Goal: Check status: Check status

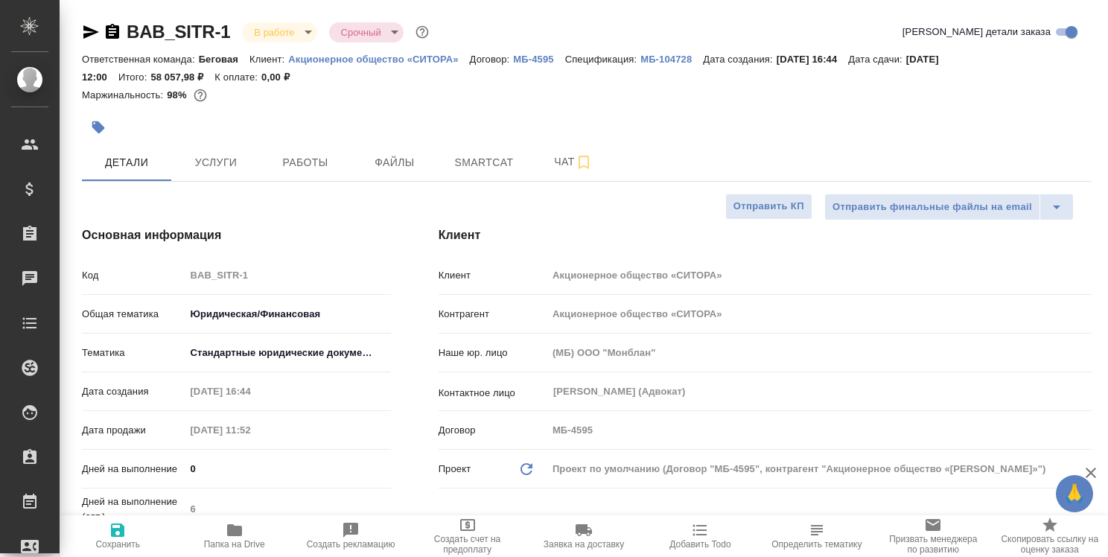
select select "RU"
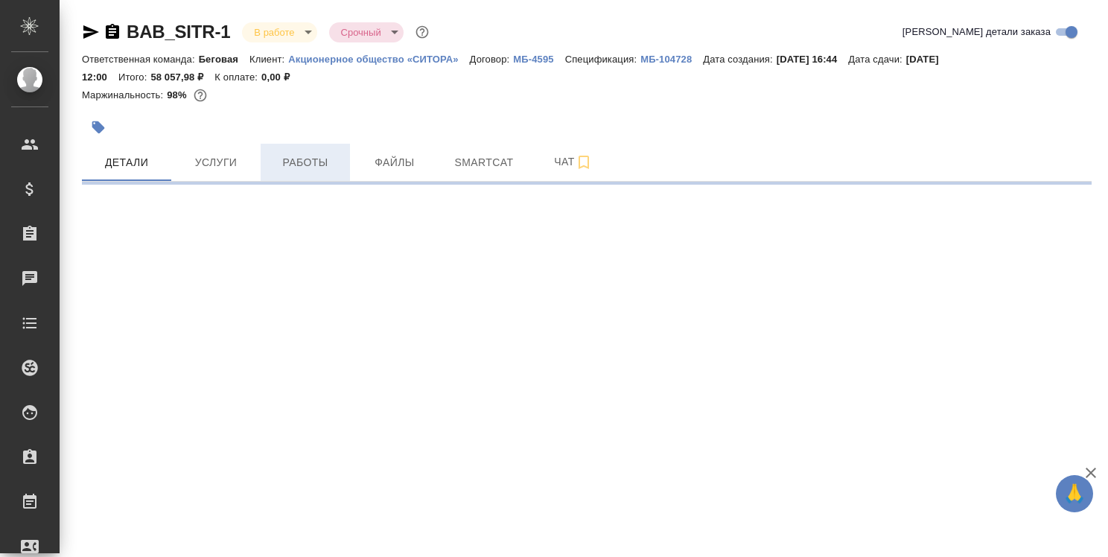
select select "RU"
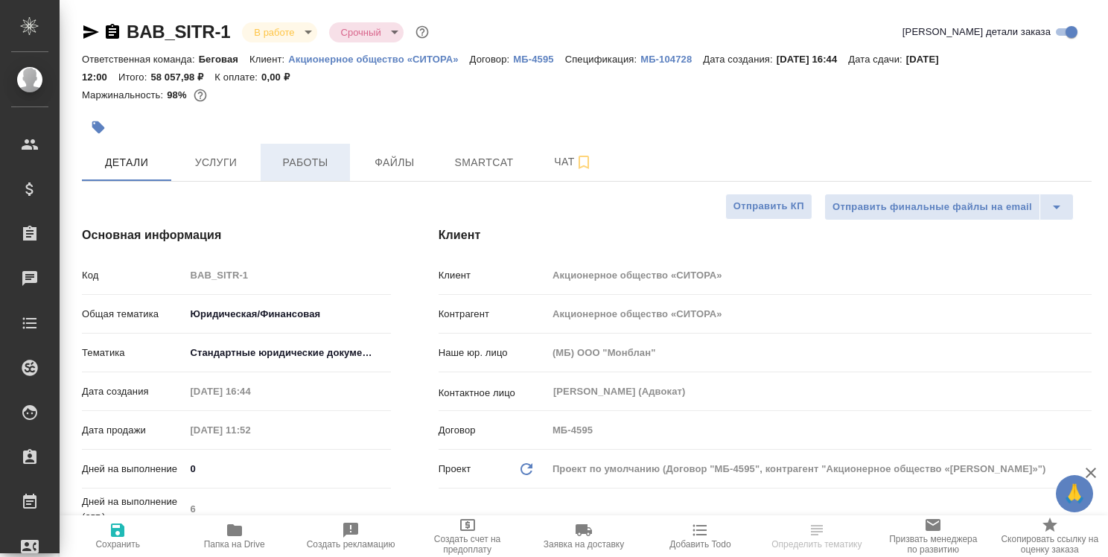
type textarea "x"
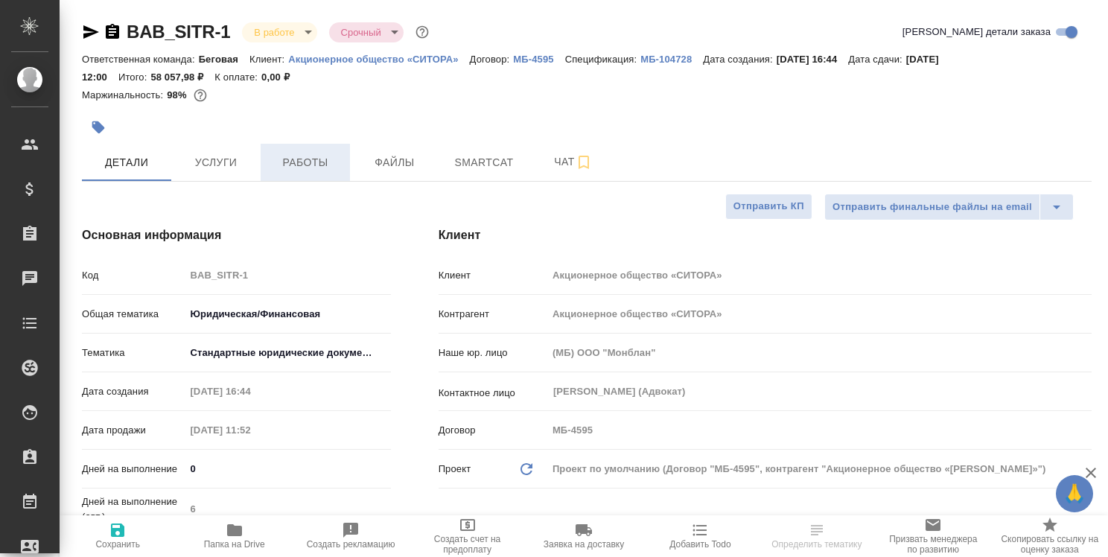
type textarea "x"
click at [309, 159] on span "Работы" at bounding box center [304, 162] width 71 height 19
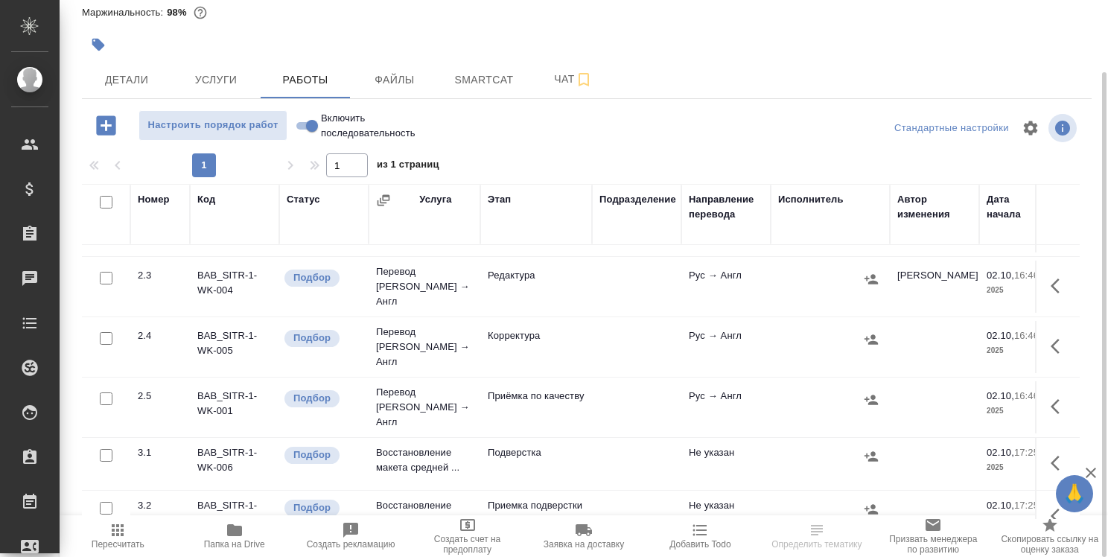
scroll to position [223, 0]
